Goal: Complete application form

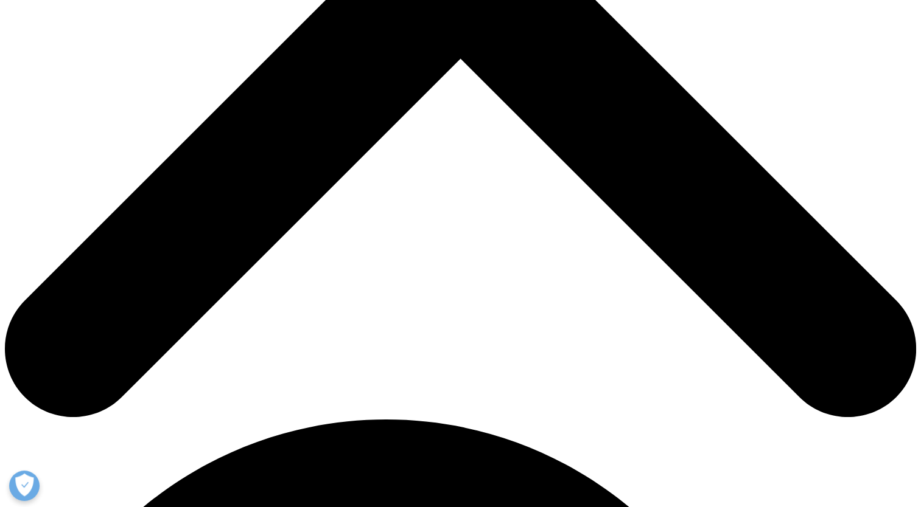
scroll to position [511, 0]
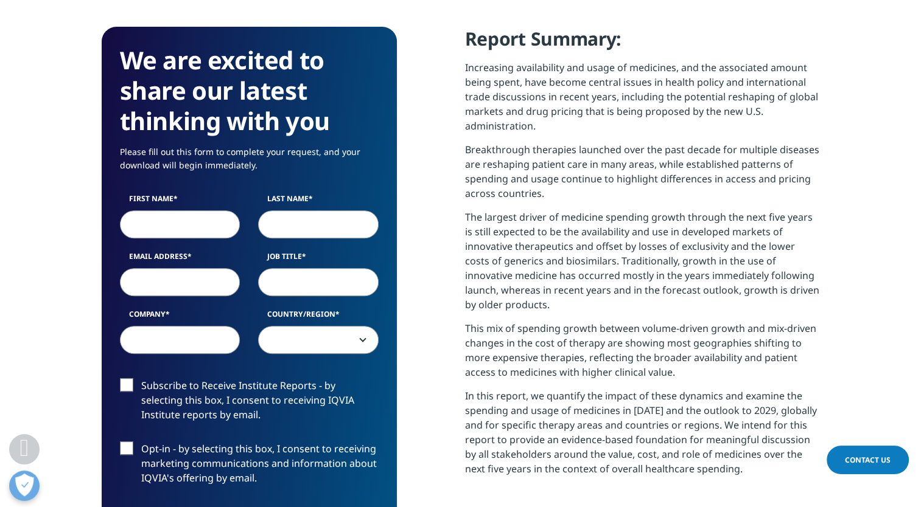
click at [193, 240] on div "First Name Last Name Email Address Job Title Company Country/Region [GEOGRAPHIC…" at bounding box center [249, 279] width 277 height 173
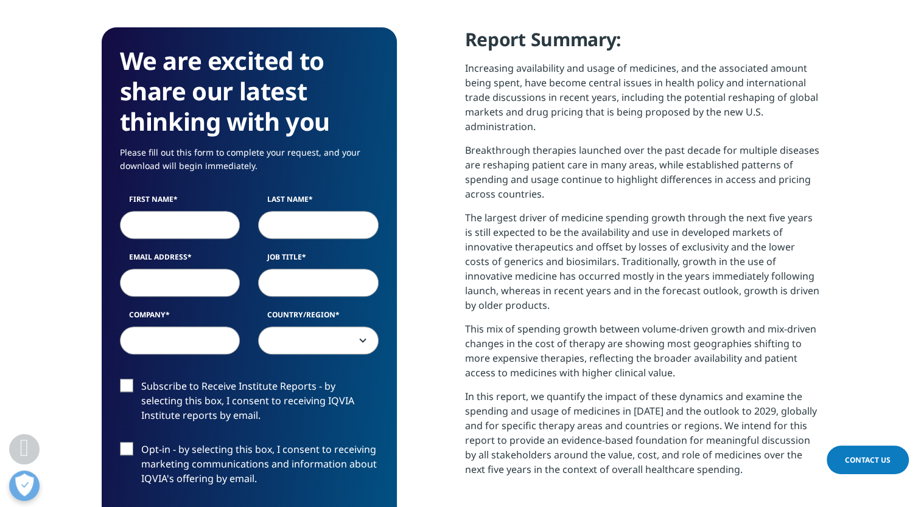
click at [180, 230] on input "First Name" at bounding box center [180, 225] width 120 height 28
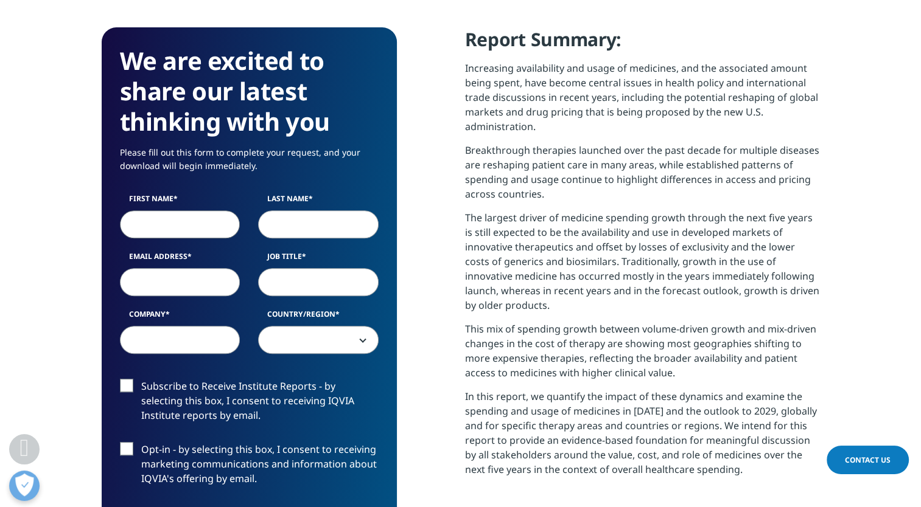
type input "Virendra"
type input "[EMAIL_ADDRESS][DOMAIN_NAME]"
type input "Managing Director"
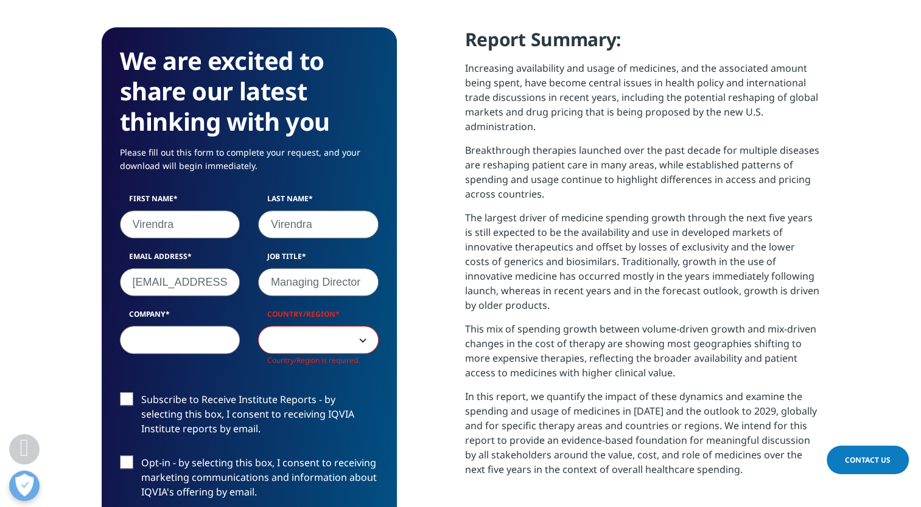
click at [355, 344] on span at bounding box center [318, 341] width 119 height 28
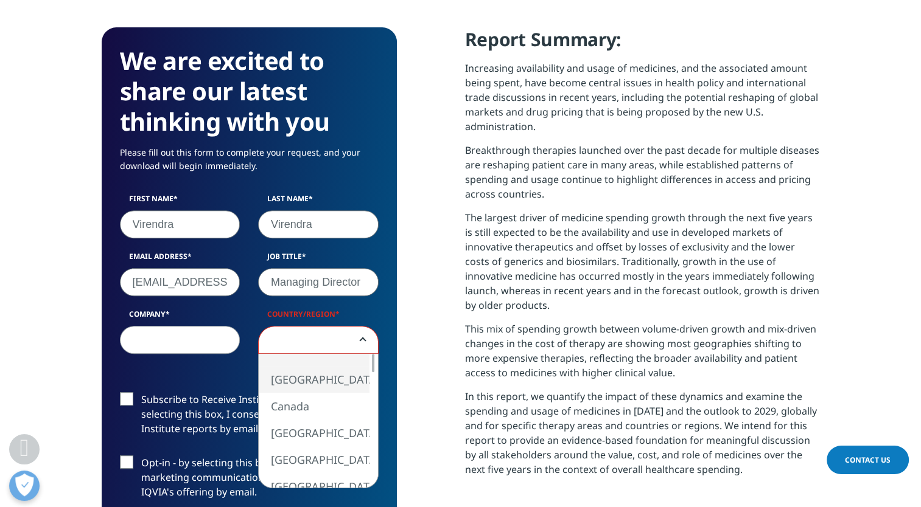
select select "[GEOGRAPHIC_DATA]"
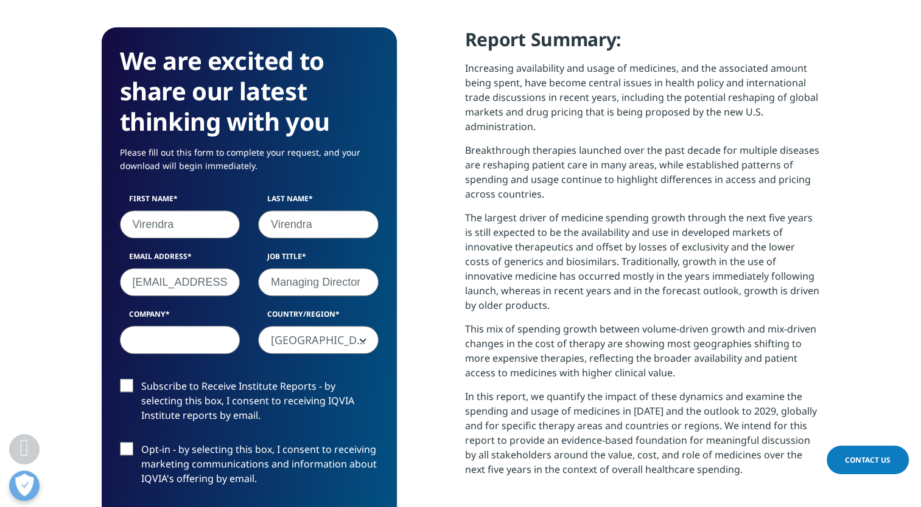
click at [169, 341] on input "Company" at bounding box center [180, 340] width 120 height 28
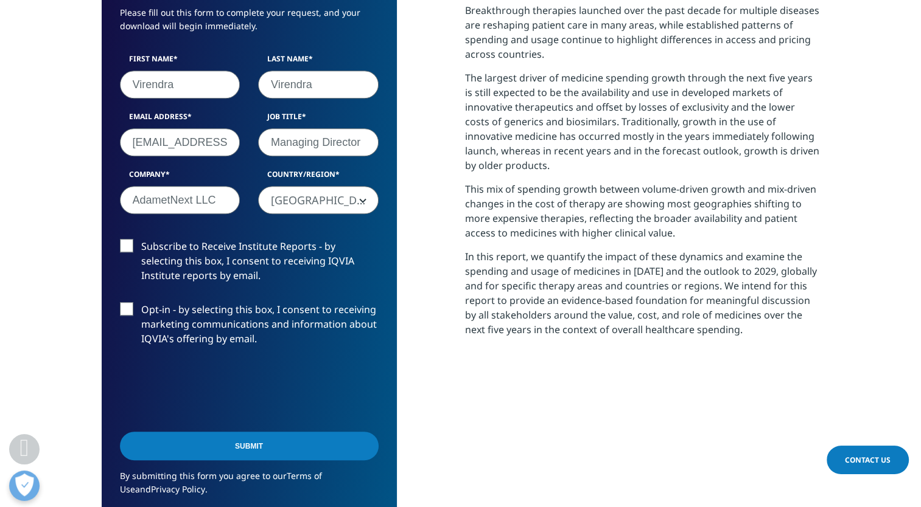
scroll to position [652, 0]
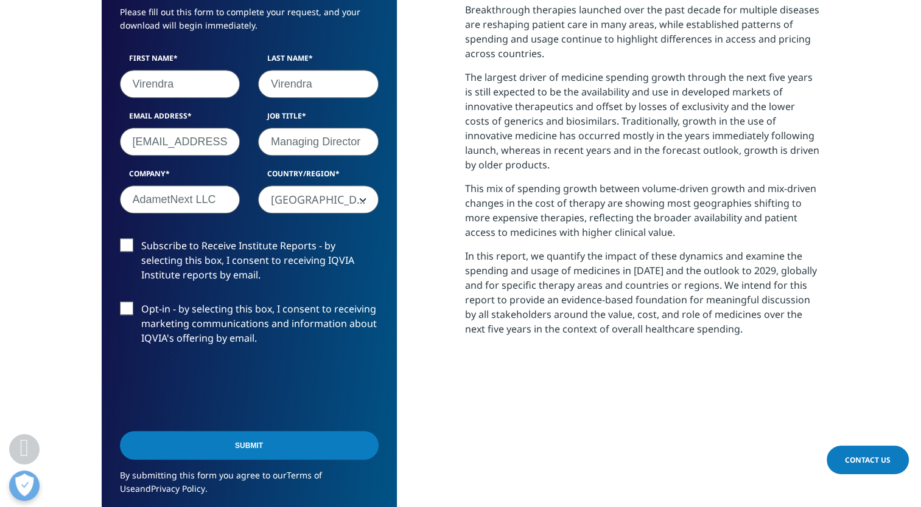
type input "AdametNext LLC"
click at [127, 245] on label "Subscribe to Receive Institute Reports - by selecting this box, I consent to re…" at bounding box center [249, 263] width 259 height 50
click at [141, 238] on input "Subscribe to Receive Institute Reports - by selecting this box, I consent to re…" at bounding box center [141, 238] width 0 height 0
click at [125, 305] on label "Opt-in - by selecting this box, I consent to receiving marketing communications…" at bounding box center [249, 327] width 259 height 50
click at [141, 302] on input "Opt-in - by selecting this box, I consent to receiving marketing communications…" at bounding box center [141, 302] width 0 height 0
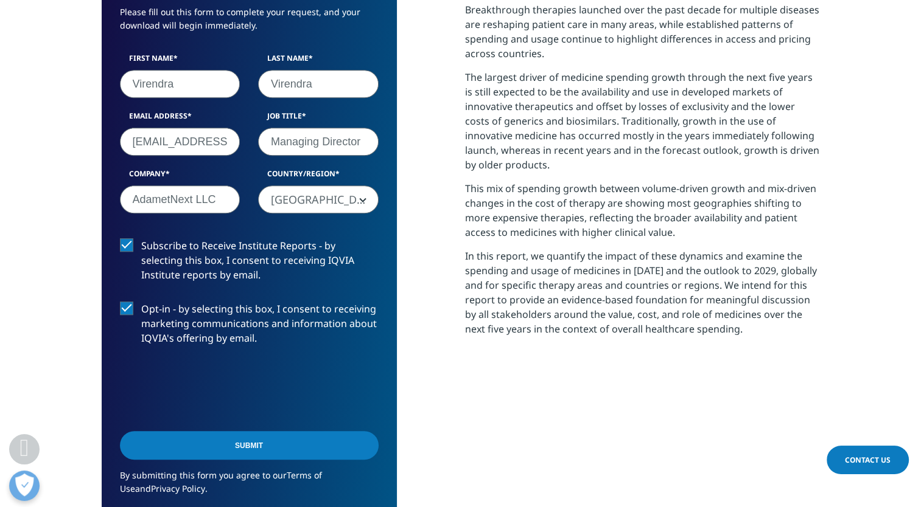
click at [295, 452] on input "Submit" at bounding box center [249, 445] width 259 height 29
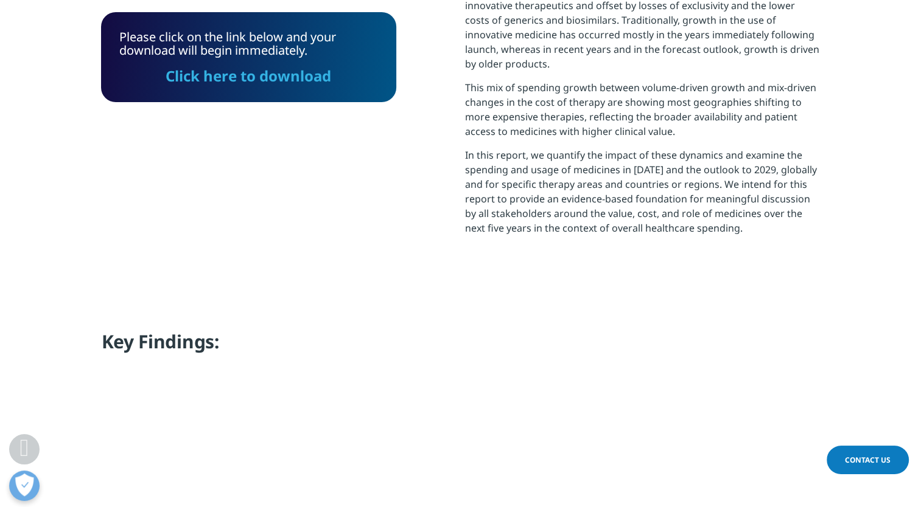
scroll to position [749, 0]
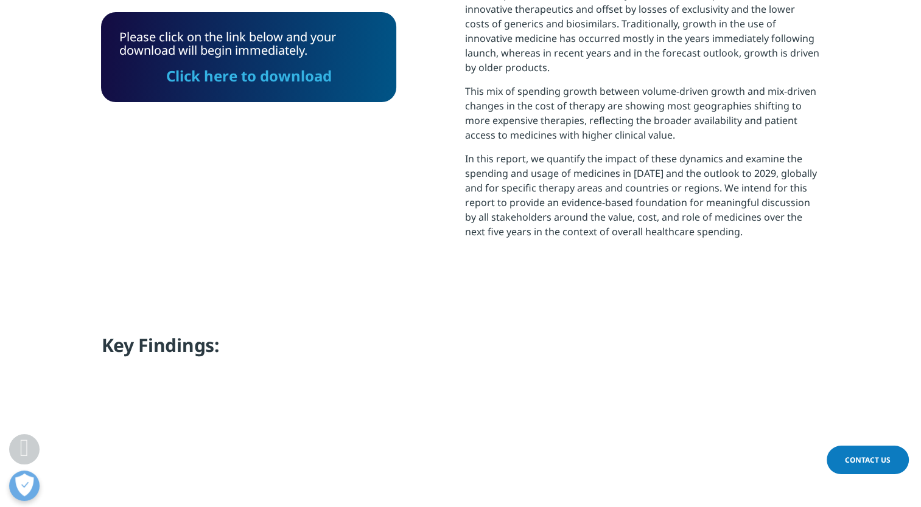
click at [299, 79] on link "Click here to download" at bounding box center [248, 76] width 165 height 20
